Goal: Find specific page/section: Find specific page/section

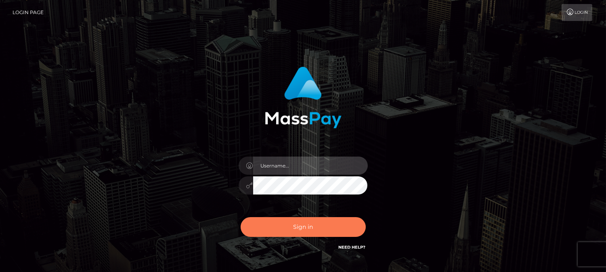
type input "[DOMAIN_NAME]"
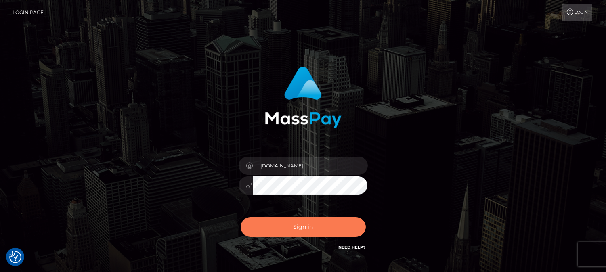
click at [310, 230] on button "Sign in" at bounding box center [303, 227] width 125 height 20
checkbox input "true"
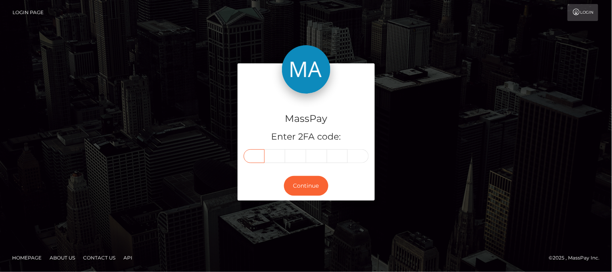
click at [259, 155] on input "text" at bounding box center [254, 156] width 21 height 14
type input "8"
type input "3"
type input "6"
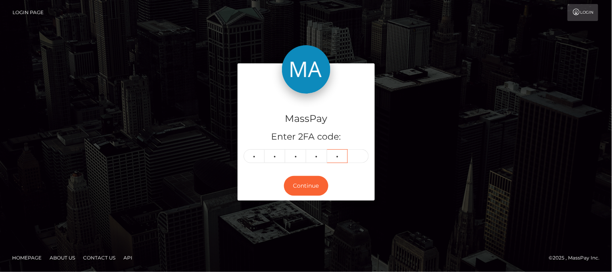
type input "6"
type input "0"
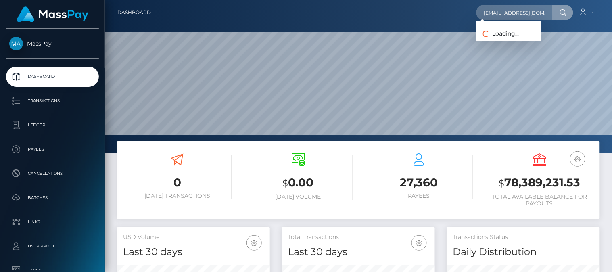
scroll to position [143, 153]
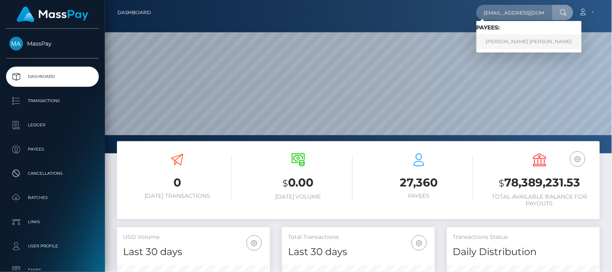
type input "panduhhgg@gmail.com"
click at [498, 38] on link "CAREY LYNN HINTON" at bounding box center [529, 41] width 105 height 15
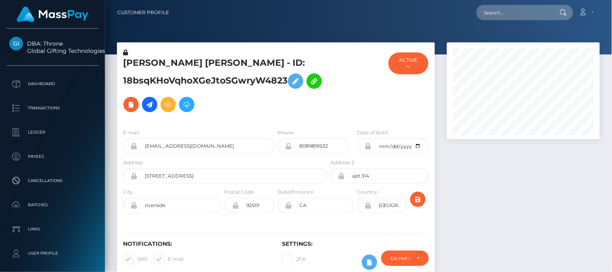
scroll to position [97, 153]
click at [464, 180] on div at bounding box center [523, 164] width 165 height 244
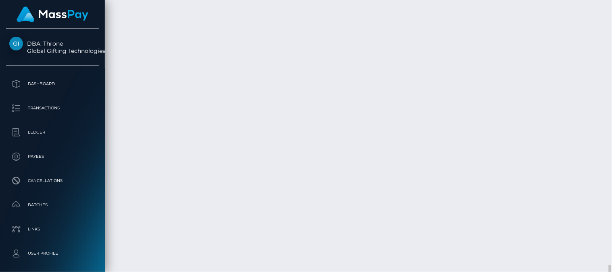
scroll to position [2227, 0]
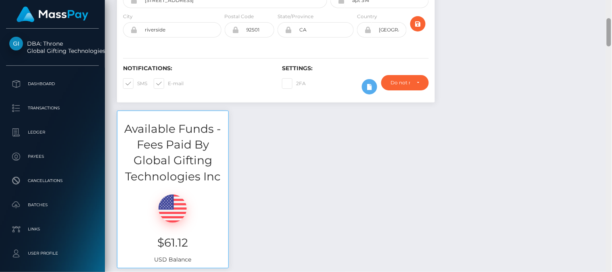
drag, startPoint x: 611, startPoint y: 236, endPoint x: 612, endPoint y: 23, distance: 213.1
click at [612, 23] on div at bounding box center [609, 136] width 6 height 272
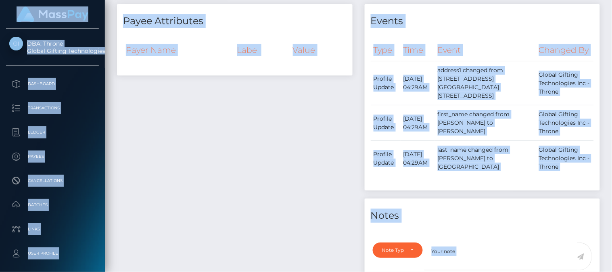
drag, startPoint x: 612, startPoint y: 23, endPoint x: 604, endPoint y: -9, distance: 32.3
click at [604, 0] on html "DBA: Throne Global Gifting Technologies Inc Dashboard Transactions Ledger Payee…" at bounding box center [306, 136] width 612 height 272
click at [596, 23] on div "Events" at bounding box center [483, 16] width 236 height 24
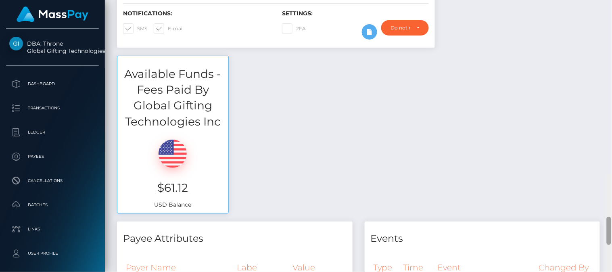
scroll to position [0, 0]
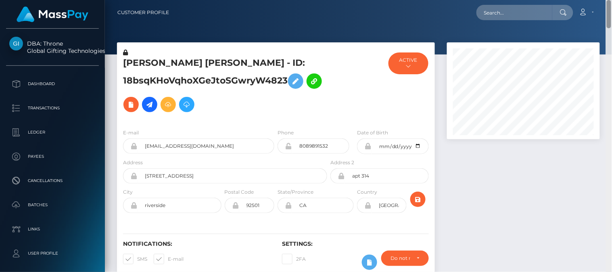
drag, startPoint x: 611, startPoint y: 60, endPoint x: 611, endPoint y: -2, distance: 61.3
click at [611, 0] on html "DBA: Throne Global Gifting Technologies Inc Dashboard Transactions Ledger Payee…" at bounding box center [306, 136] width 612 height 272
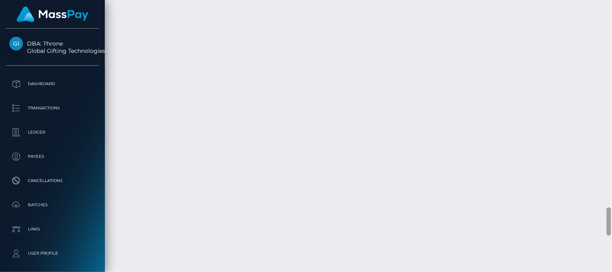
scroll to position [2270, 0]
drag, startPoint x: 607, startPoint y: 222, endPoint x: 604, endPoint y: 98, distance: 123.5
click at [604, 98] on div "Customer Profile Loading... Loading..." at bounding box center [358, 136] width 507 height 272
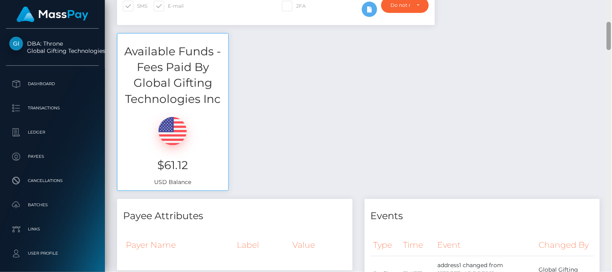
scroll to position [249, 0]
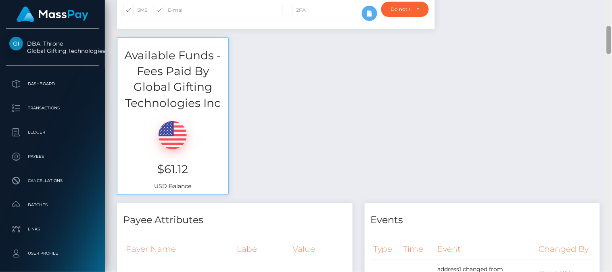
drag, startPoint x: 611, startPoint y: 250, endPoint x: 601, endPoint y: 40, distance: 210.1
click at [601, 40] on div "Customer Profile Loading... Loading..." at bounding box center [358, 136] width 507 height 272
click at [606, 52] on div "Available Funds - Fees Paid By Global Gifting Technologies Inc $61.12 USD Balan…" at bounding box center [358, 120] width 495 height 166
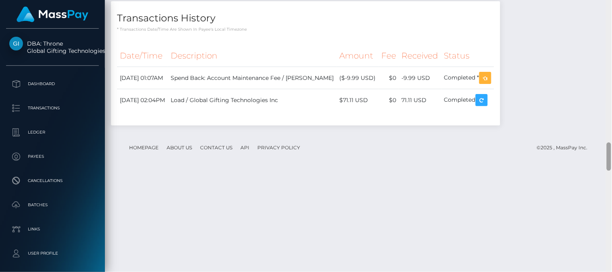
scroll to position [1434, 0]
drag, startPoint x: 609, startPoint y: 38, endPoint x: 607, endPoint y: 161, distance: 123.1
click at [607, 161] on div at bounding box center [609, 156] width 4 height 28
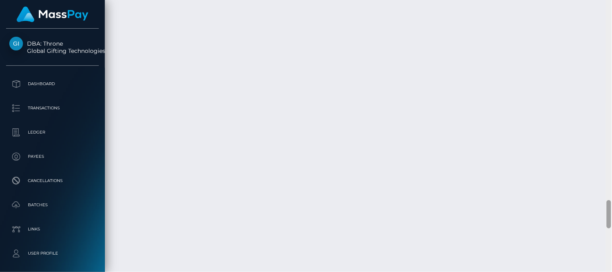
drag, startPoint x: 608, startPoint y: 162, endPoint x: 608, endPoint y: 213, distance: 51.2
click at [608, 213] on div at bounding box center [609, 214] width 4 height 28
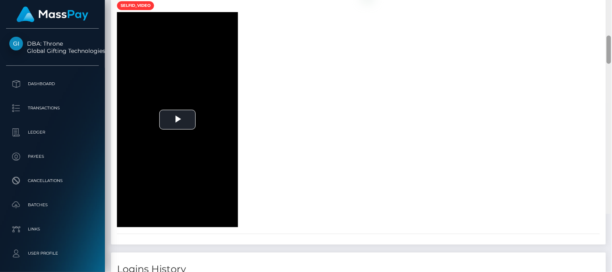
scroll to position [890, 0]
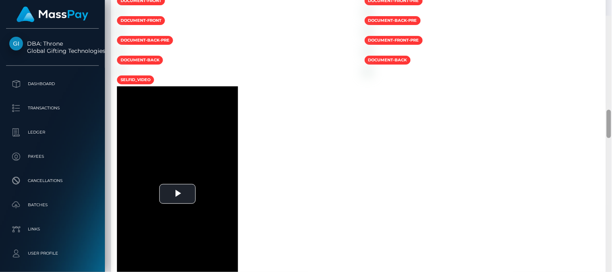
drag, startPoint x: 608, startPoint y: 213, endPoint x: 612, endPoint y: 105, distance: 107.8
click at [612, 105] on div at bounding box center [609, 152] width 6 height 272
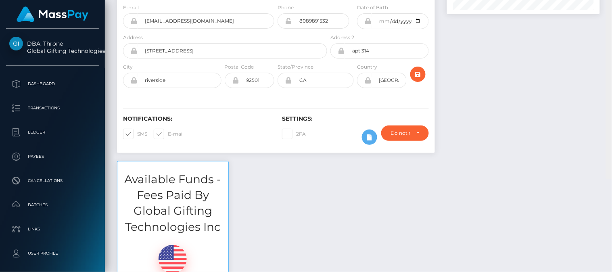
scroll to position [0, 0]
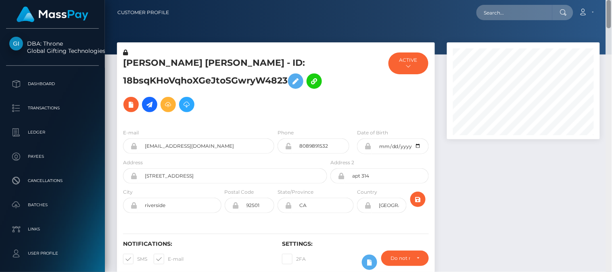
drag, startPoint x: 611, startPoint y: 110, endPoint x: 611, endPoint y: 11, distance: 99.3
click at [611, 11] on div "Customer Profile Loading... Loading..." at bounding box center [358, 136] width 507 height 272
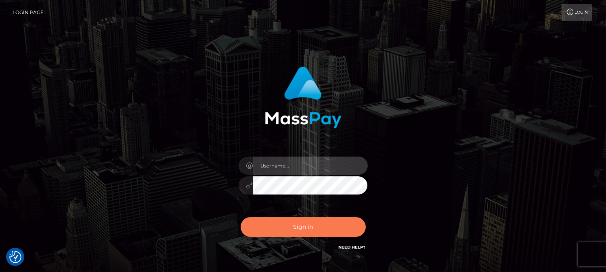
type input "[DOMAIN_NAME]"
click at [299, 220] on button "Sign in" at bounding box center [303, 227] width 125 height 20
type input "[DOMAIN_NAME]"
click at [305, 231] on button "Sign in" at bounding box center [303, 227] width 125 height 20
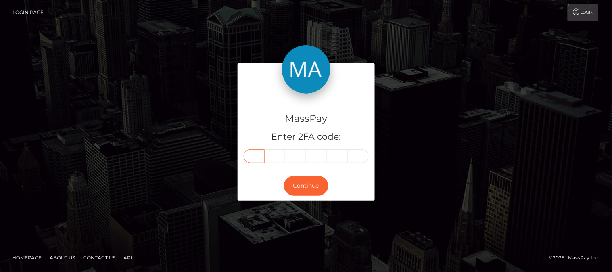
click at [261, 155] on input "text" at bounding box center [254, 156] width 21 height 14
type input "2"
type input "4"
type input "7"
type input "9"
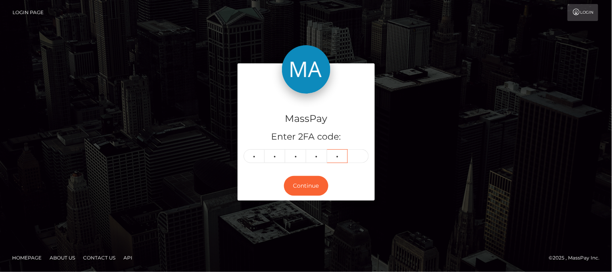
type input "9"
type input "8"
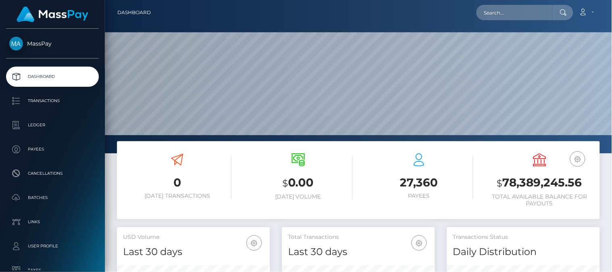
scroll to position [143, 153]
click at [508, 17] on input "text" at bounding box center [515, 12] width 76 height 15
paste input "[EMAIL_ADDRESS][DOMAIN_NAME]"
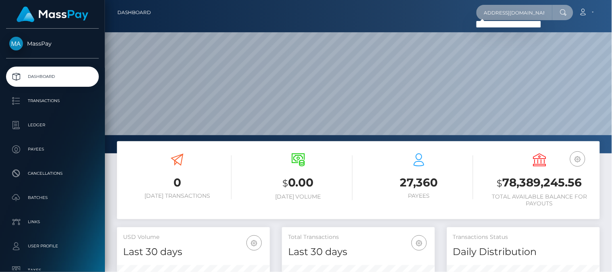
type input "[EMAIL_ADDRESS][DOMAIN_NAME]"
drag, startPoint x: 479, startPoint y: 10, endPoint x: 571, endPoint y: 14, distance: 91.7
click at [571, 14] on div "[EMAIL_ADDRESS][DOMAIN_NAME] Loading... Loading..." at bounding box center [525, 12] width 97 height 15
paste input "6077cf80f6b79a794266c109"
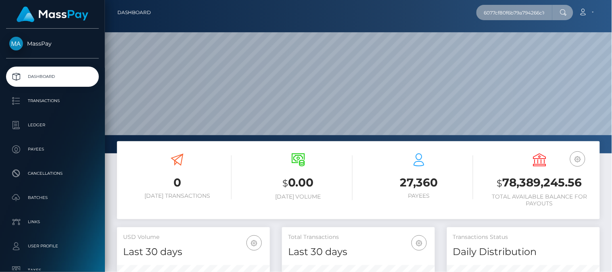
scroll to position [0, 5]
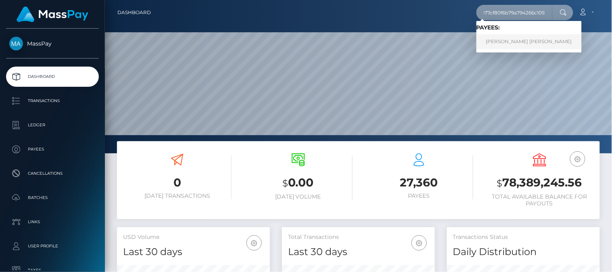
type input "6077cf80f6b79a794266c109"
click at [525, 42] on link "Marylou Patricia Anthonette Rabang" at bounding box center [529, 41] width 105 height 15
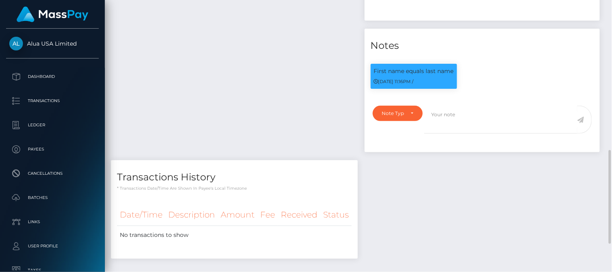
scroll to position [519, 0]
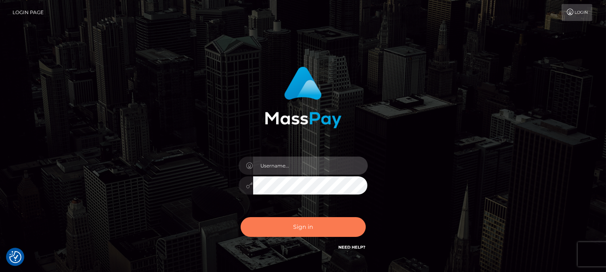
type input "fr.es"
click at [270, 224] on button "Sign in" at bounding box center [303, 227] width 125 height 20
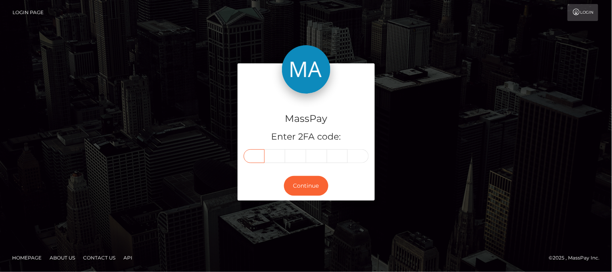
click at [257, 153] on input "text" at bounding box center [254, 156] width 21 height 14
type input "1"
type input "2"
type input "7"
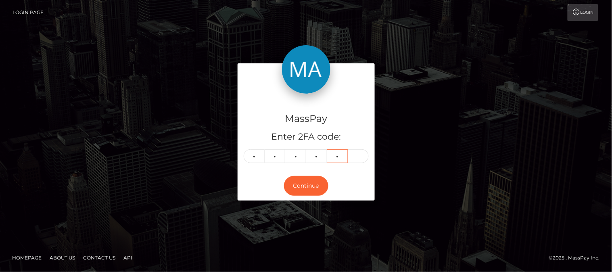
type input "6"
type input "4"
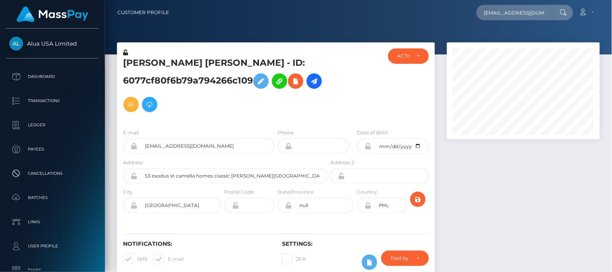
scroll to position [97, 153]
type input "yujiesun72@gmail.com"
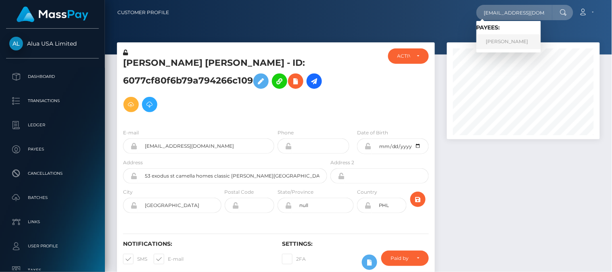
click at [491, 40] on link "JIA YANG" at bounding box center [509, 41] width 65 height 15
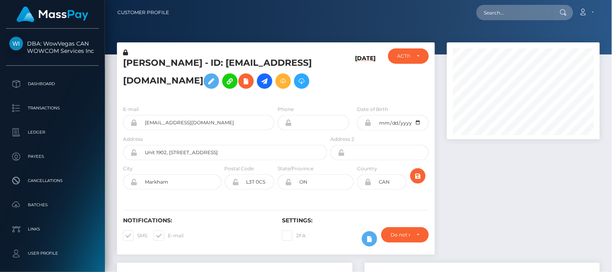
scroll to position [97, 153]
click at [524, 218] on div at bounding box center [523, 152] width 165 height 220
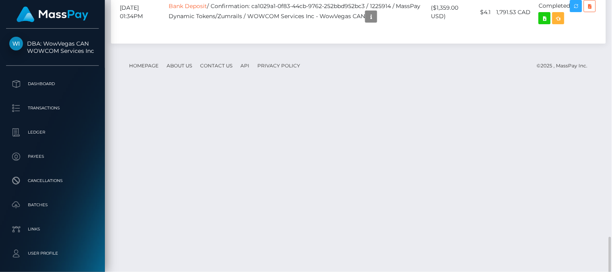
scroll to position [1085, 0]
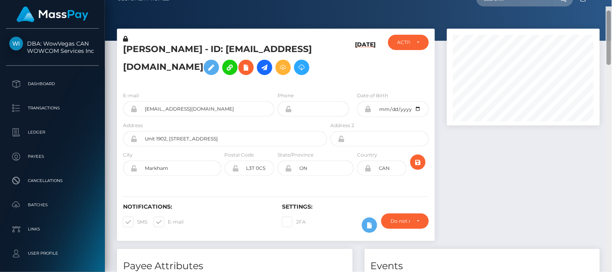
drag, startPoint x: 609, startPoint y: 234, endPoint x: 608, endPoint y: 19, distance: 215.5
click at [605, 19] on div at bounding box center [609, 37] width 4 height 54
